Goal: Task Accomplishment & Management: Complete application form

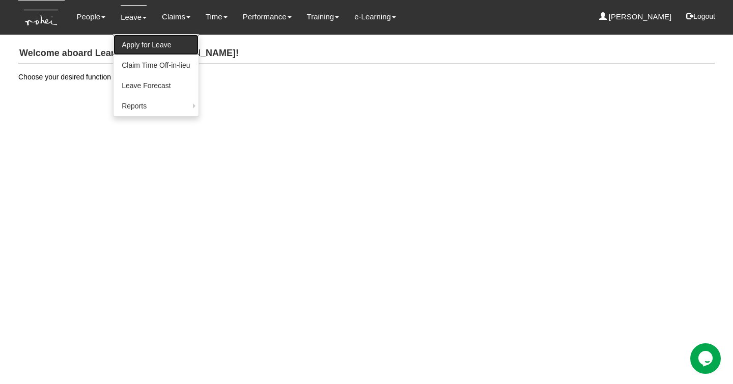
click at [146, 48] on link "Apply for Leave" at bounding box center [155, 45] width 84 height 20
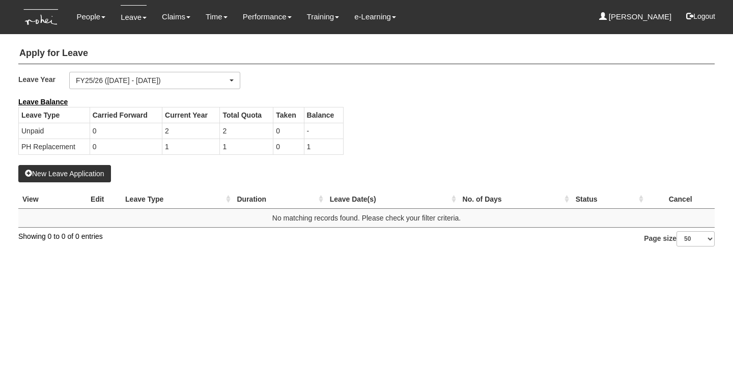
select select "50"
click at [89, 173] on button "New Leave Application" at bounding box center [64, 173] width 93 height 17
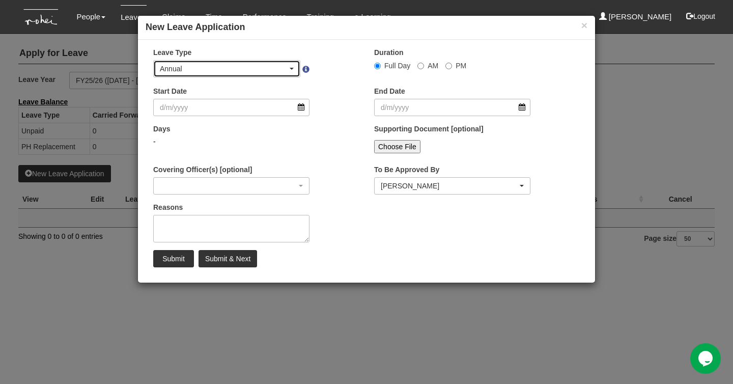
click at [292, 72] on div "Annual" at bounding box center [227, 69] width 134 height 10
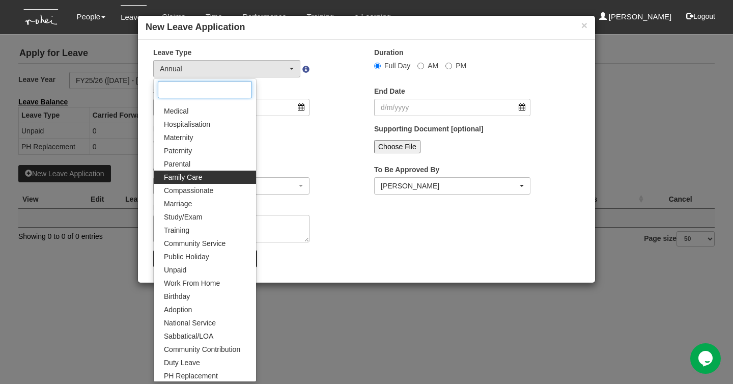
scroll to position [36, 0]
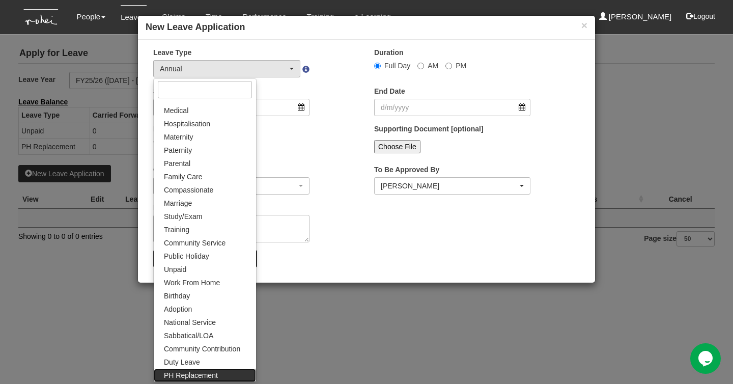
click at [220, 372] on link "PH Replacement" at bounding box center [205, 374] width 102 height 13
select select "26"
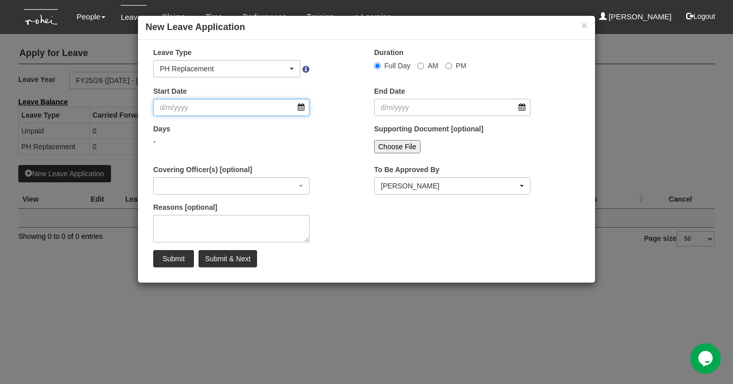
click at [301, 108] on input "Start Date" at bounding box center [231, 107] width 156 height 17
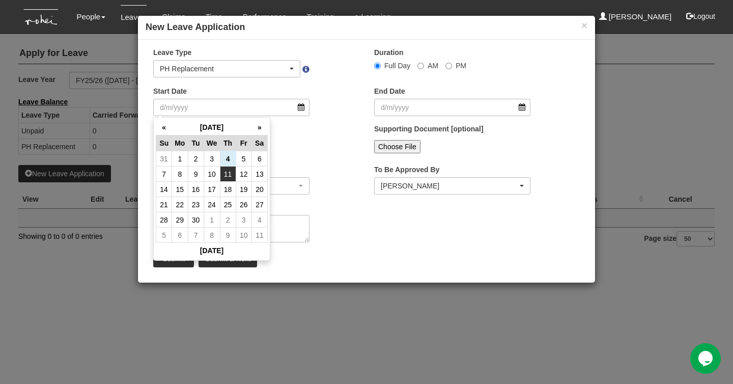
click at [225, 171] on td "11" at bounding box center [228, 173] width 16 height 15
type input "[DATE]"
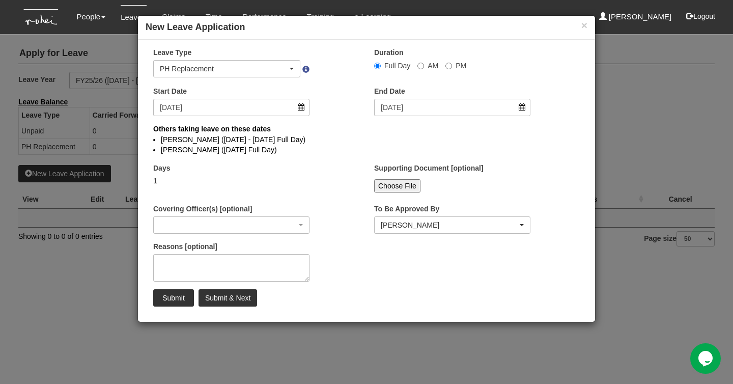
click at [337, 141] on li "[PERSON_NAME] ([DATE] - [DATE] Full Day)" at bounding box center [366, 139] width 411 height 10
select select
click at [344, 144] on li "[PERSON_NAME] ([DATE] - [DATE] Full Day)" at bounding box center [366, 139] width 411 height 10
click at [246, 264] on textarea "Reasons [optional]" at bounding box center [231, 267] width 156 height 27
type textarea "preplanned leave"
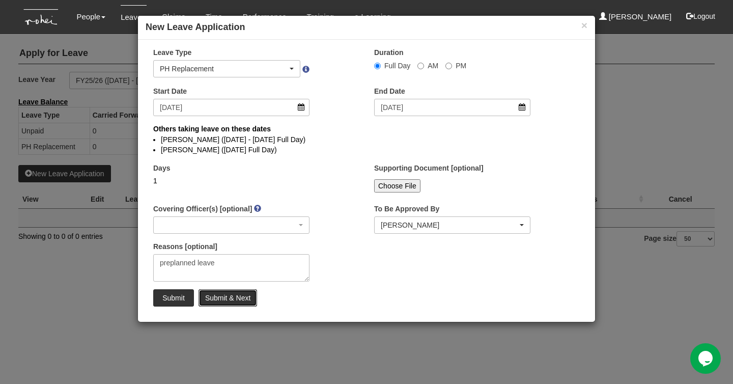
click at [231, 298] on input "Submit & Next" at bounding box center [227, 297] width 59 height 17
select select "1"
select select
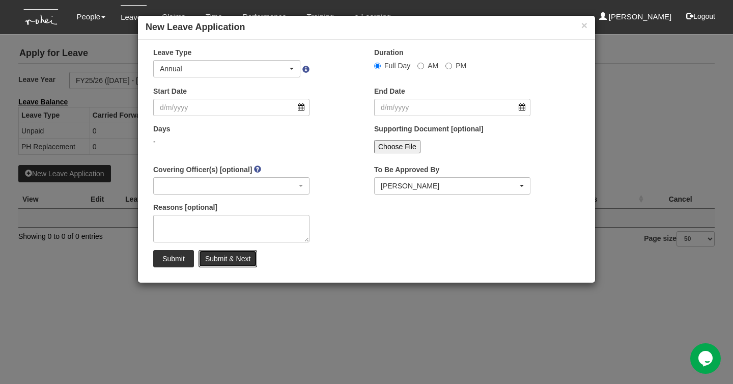
select select "50"
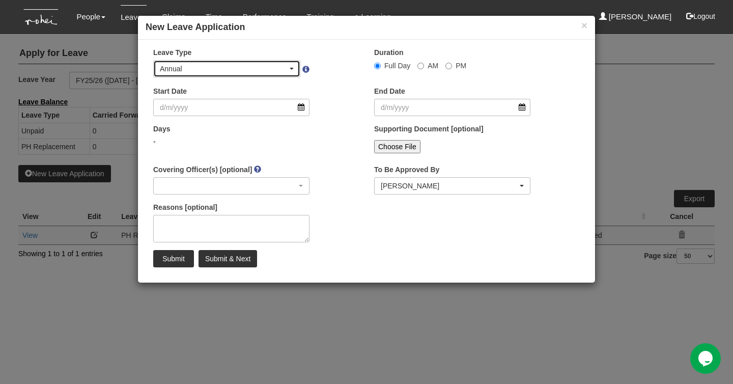
click at [292, 70] on div "Annual" at bounding box center [227, 69] width 134 height 10
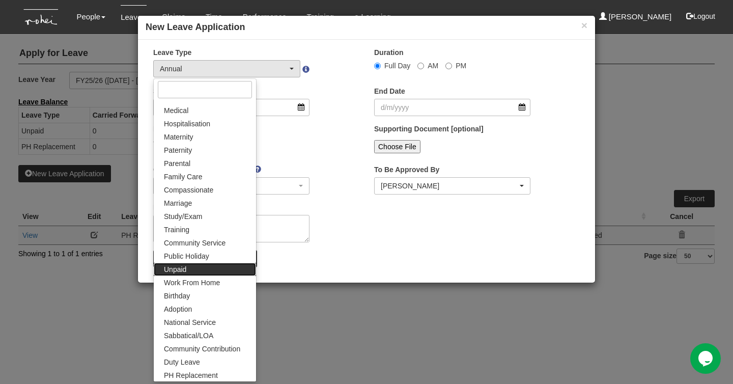
click at [217, 267] on link "Unpaid" at bounding box center [205, 269] width 102 height 13
select select "15"
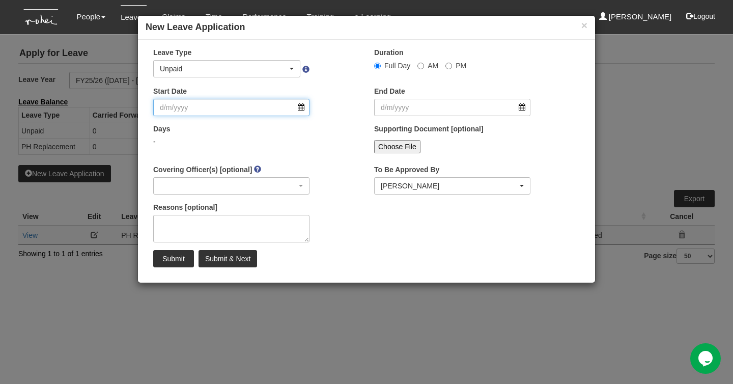
click at [302, 110] on input "Start Date" at bounding box center [231, 107] width 156 height 17
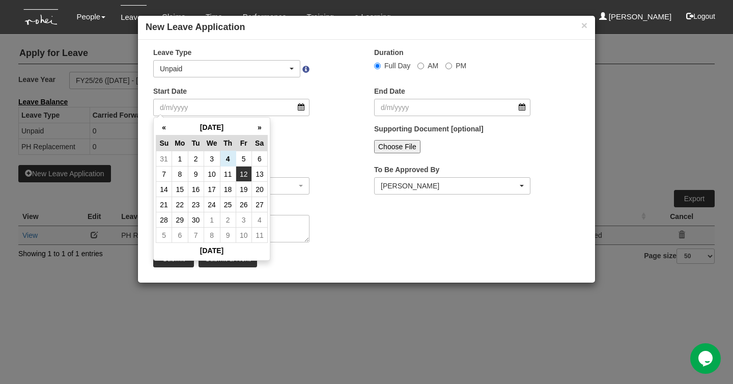
click at [239, 177] on td "12" at bounding box center [244, 173] width 16 height 15
type input "[DATE]"
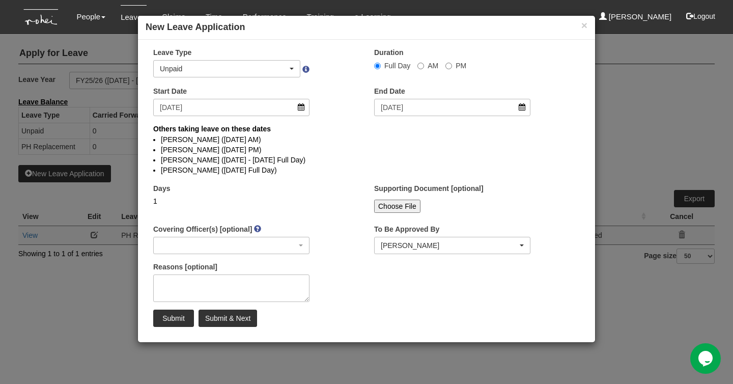
click at [316, 135] on li "[PERSON_NAME] ([DATE] AM)" at bounding box center [366, 139] width 411 height 10
select select
click at [239, 283] on textarea "Reasons [optional]" at bounding box center [231, 287] width 156 height 27
paste textarea "preplanned leave"
type textarea "preplanned leave"
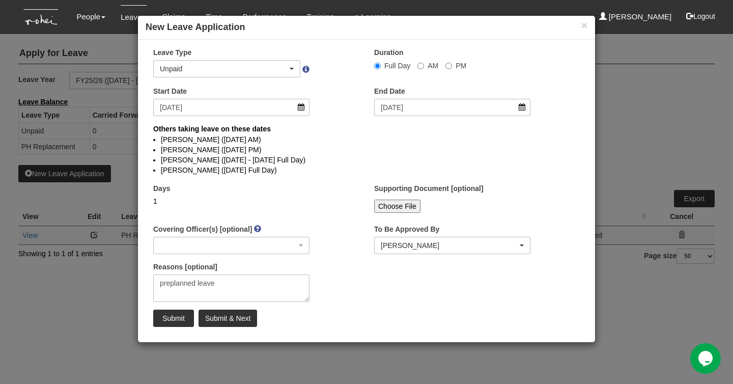
click at [336, 189] on div "Days 1" at bounding box center [256, 202] width 221 height 38
click at [180, 320] on input "Submit" at bounding box center [173, 317] width 41 height 17
select select "1"
select select
select select "50"
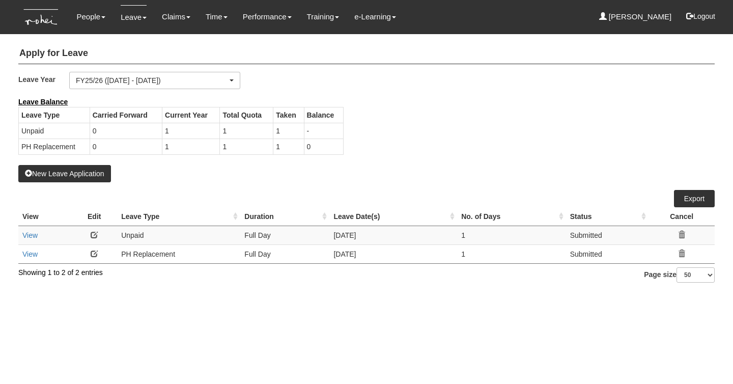
select select "50"
